Goal: Check status: Check status

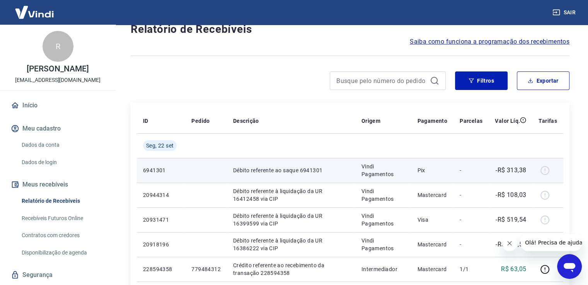
scroll to position [39, 0]
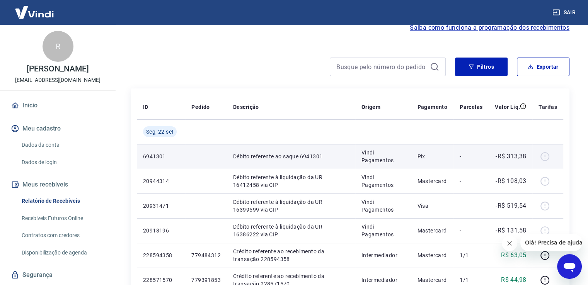
click at [546, 157] on div at bounding box center [548, 156] width 19 height 12
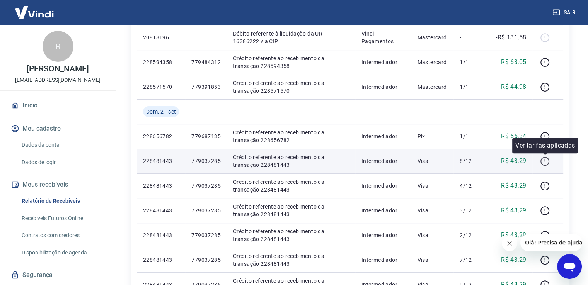
click at [545, 161] on icon "button" at bounding box center [545, 162] width 10 height 10
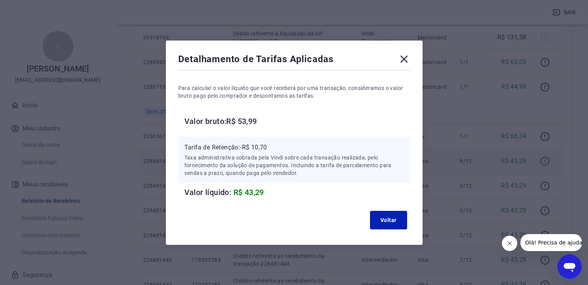
click at [545, 161] on div "Detalhamento de Tarifas Aplicadas Para calcular o valor líquido que você recebe…" at bounding box center [294, 142] width 588 height 285
click at [393, 221] on button "Voltar" at bounding box center [388, 220] width 37 height 19
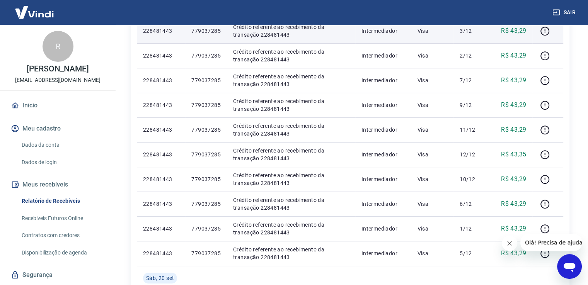
scroll to position [426, 0]
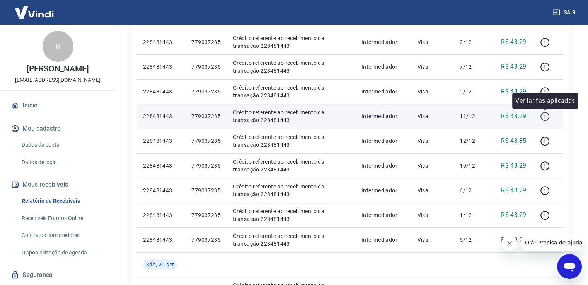
click at [543, 115] on icon "button" at bounding box center [545, 117] width 10 height 10
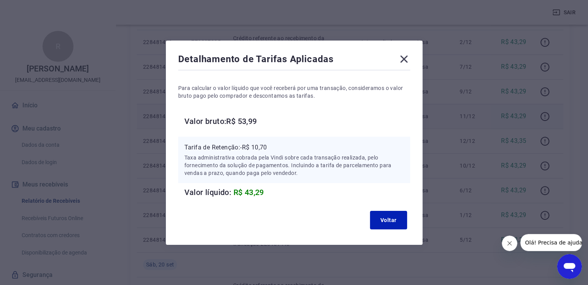
click at [406, 60] on icon at bounding box center [403, 58] width 7 height 7
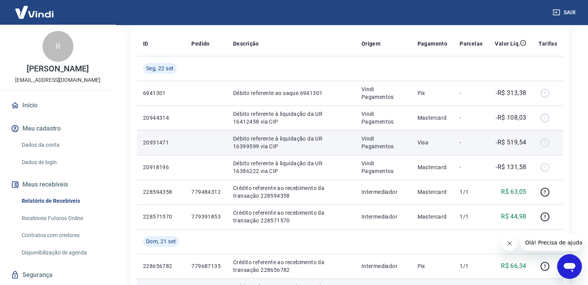
scroll to position [116, 0]
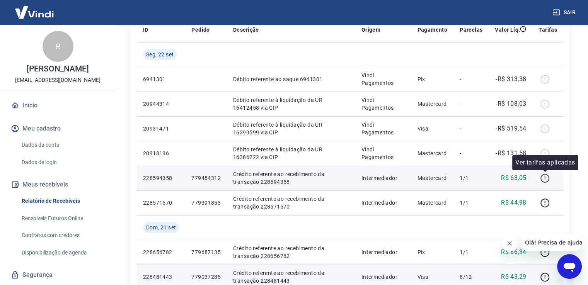
click at [541, 177] on icon "button" at bounding box center [545, 179] width 10 height 10
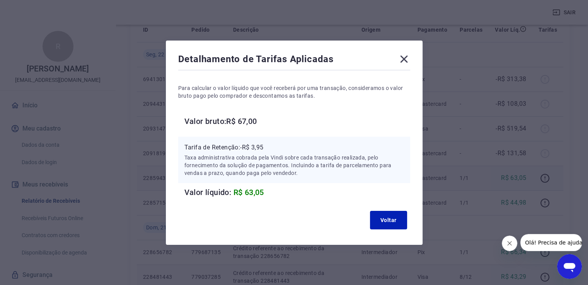
click at [404, 59] on icon at bounding box center [404, 59] width 12 height 12
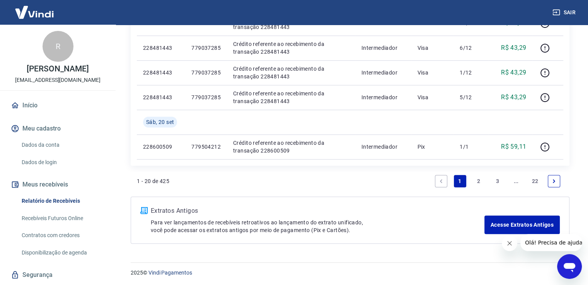
scroll to position [569, 0]
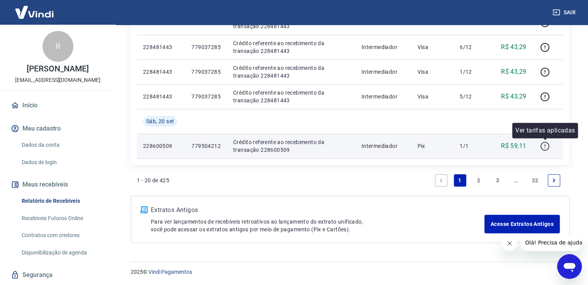
click at [545, 148] on icon "button" at bounding box center [545, 147] width 1 height 1
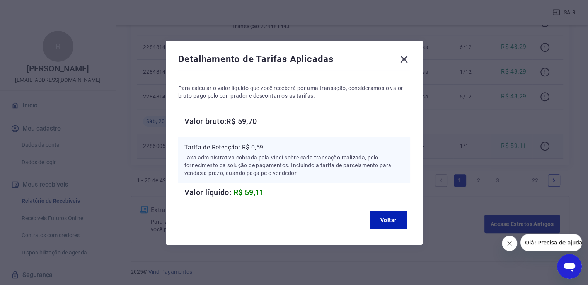
click at [407, 60] on icon at bounding box center [404, 59] width 12 height 12
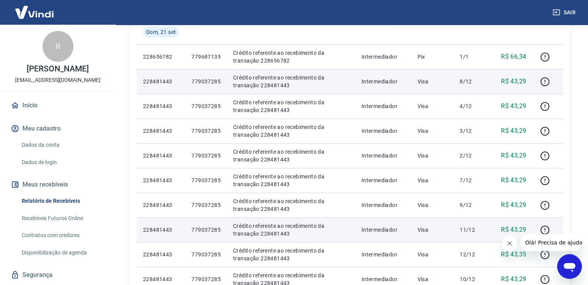
scroll to position [298, 0]
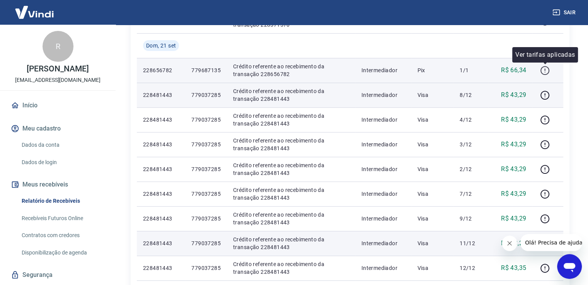
click at [545, 70] on icon "button" at bounding box center [545, 71] width 10 height 10
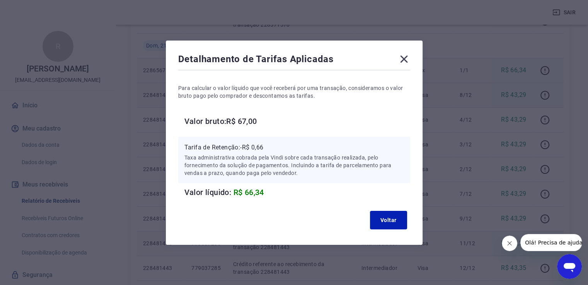
click at [405, 58] on icon at bounding box center [403, 58] width 7 height 7
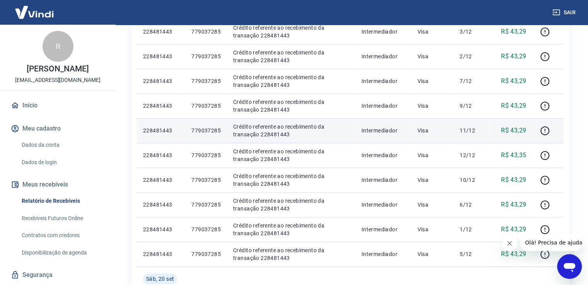
scroll to position [569, 0]
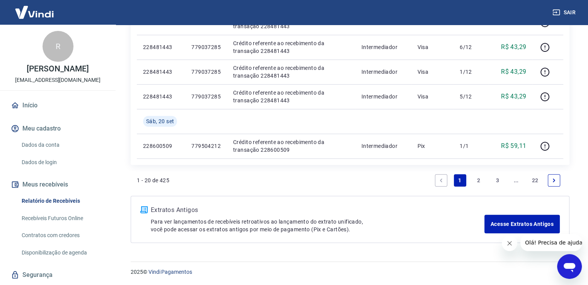
click at [479, 180] on link "2" at bounding box center [479, 180] width 12 height 12
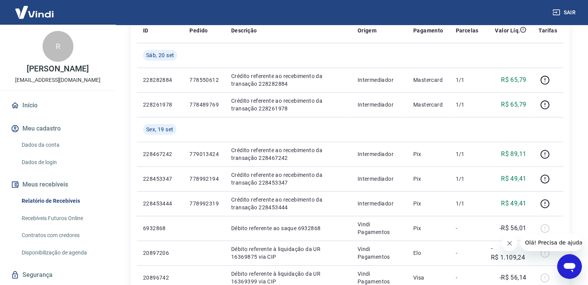
scroll to position [116, 0]
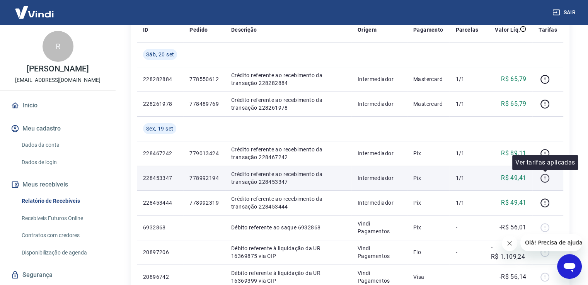
click at [544, 178] on icon "button" at bounding box center [545, 179] width 10 height 10
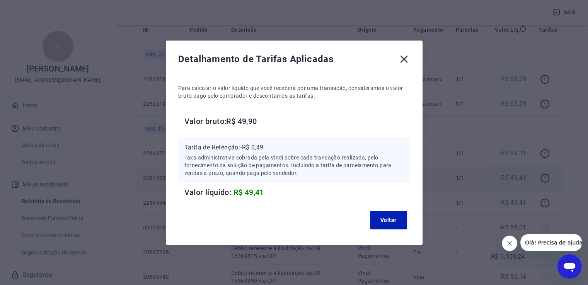
click at [403, 59] on icon at bounding box center [404, 59] width 12 height 12
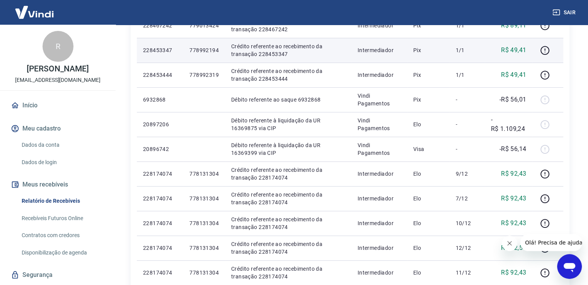
scroll to position [255, 0]
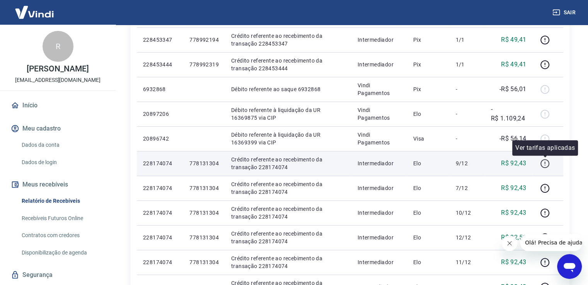
click at [546, 164] on icon "button" at bounding box center [545, 164] width 10 height 10
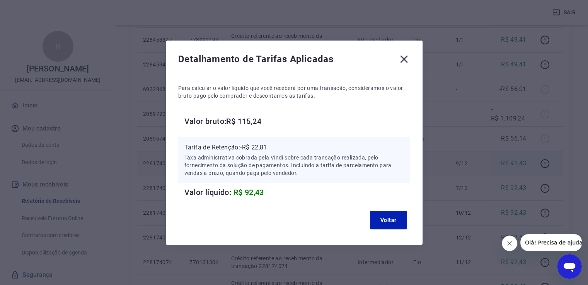
click at [407, 58] on icon at bounding box center [404, 59] width 12 height 12
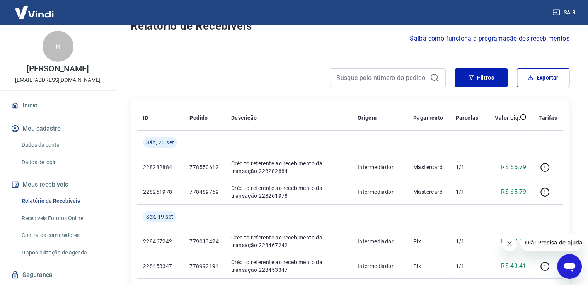
scroll to position [27, 0]
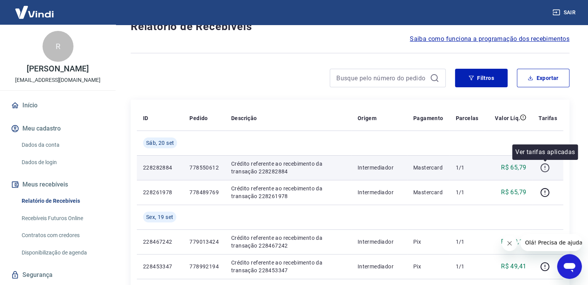
click at [544, 167] on icon "button" at bounding box center [545, 168] width 10 height 10
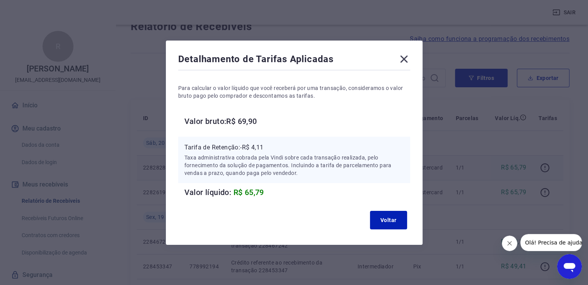
click at [407, 62] on icon at bounding box center [404, 59] width 12 height 12
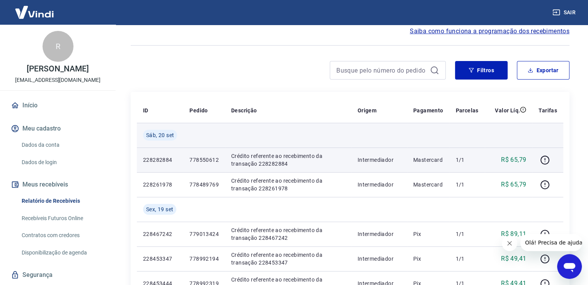
scroll to position [0, 0]
